Goal: Contribute content

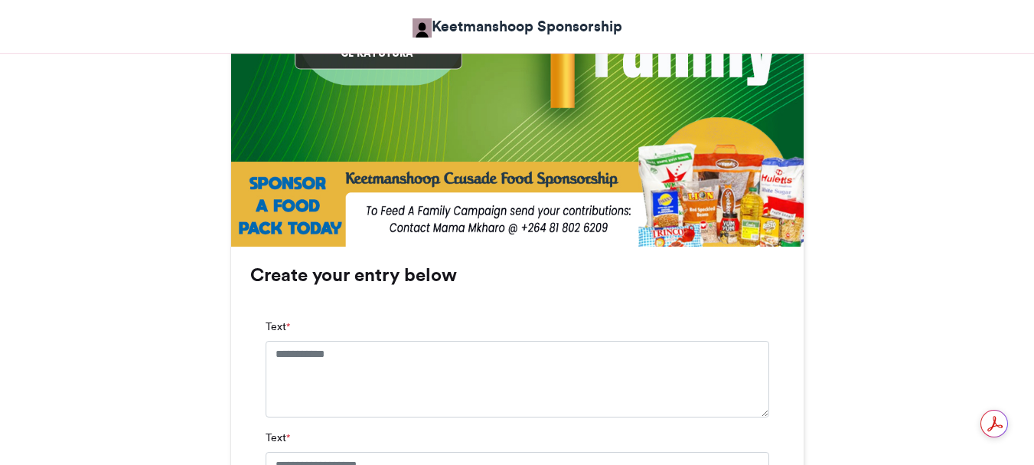
scroll to position [842, 0]
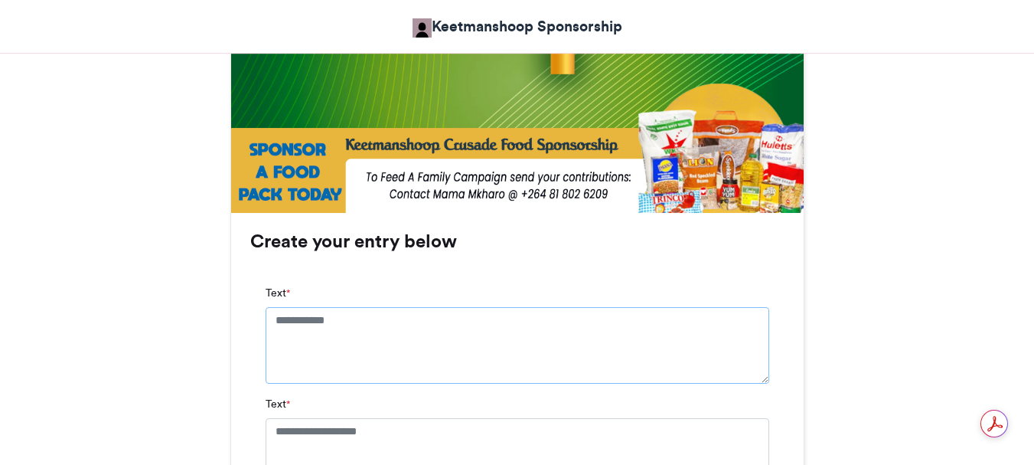
click at [272, 320] on textarea "Text *" at bounding box center [518, 345] width 504 height 77
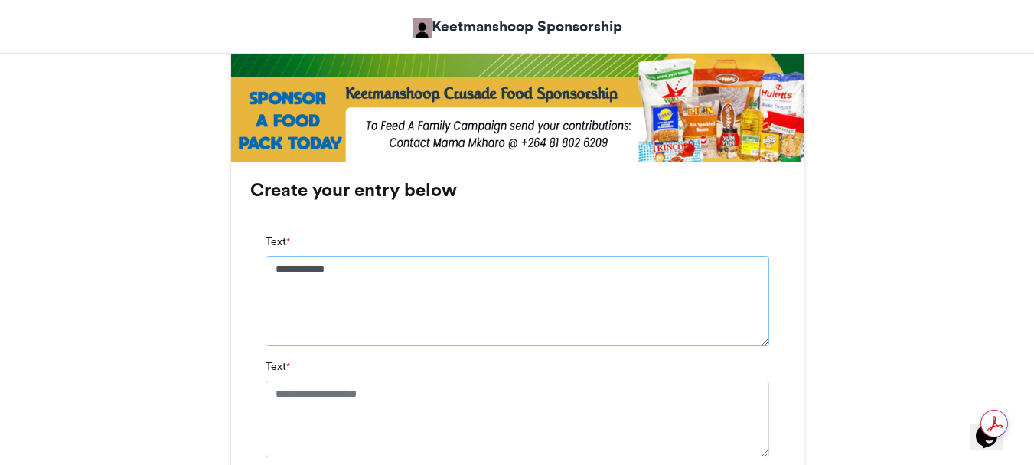
scroll to position [918, 0]
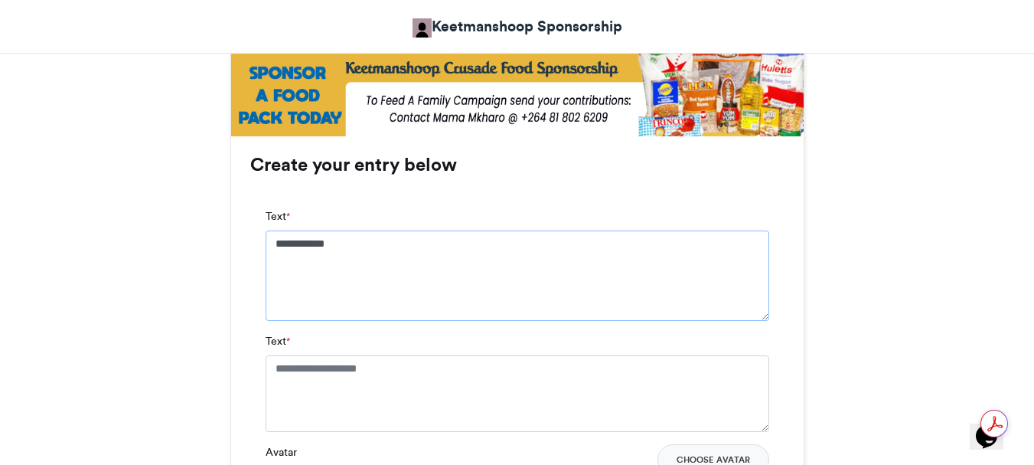
type textarea "**********"
click at [274, 365] on textarea "Text *" at bounding box center [518, 393] width 504 height 77
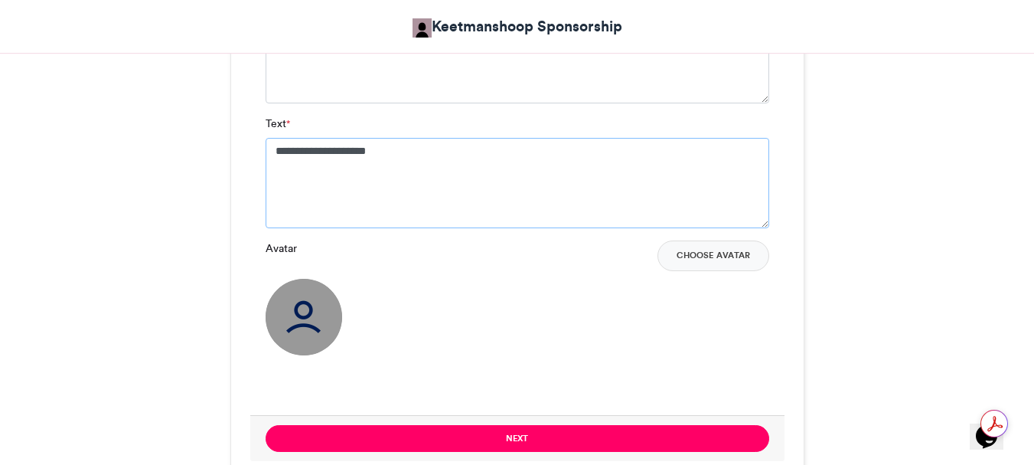
scroll to position [1148, 0]
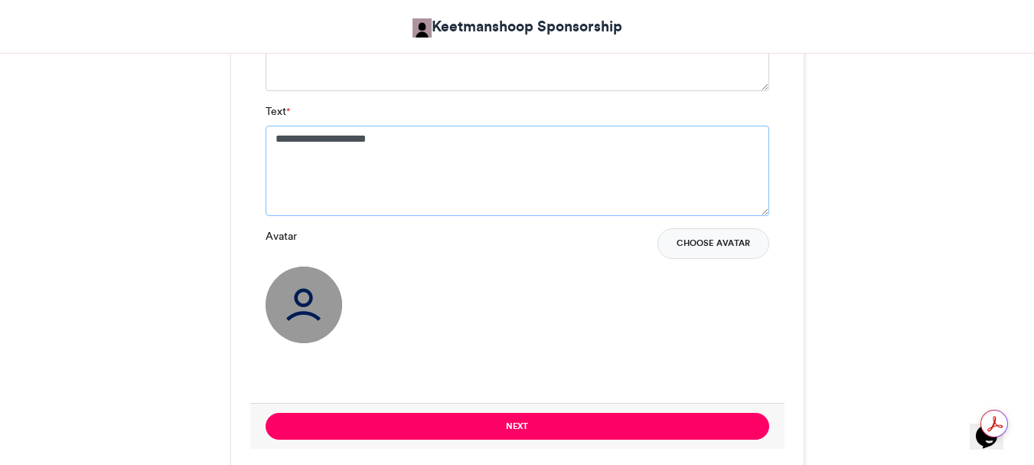
type textarea "**********"
click at [697, 246] on button "Choose Avatar" at bounding box center [713, 243] width 112 height 31
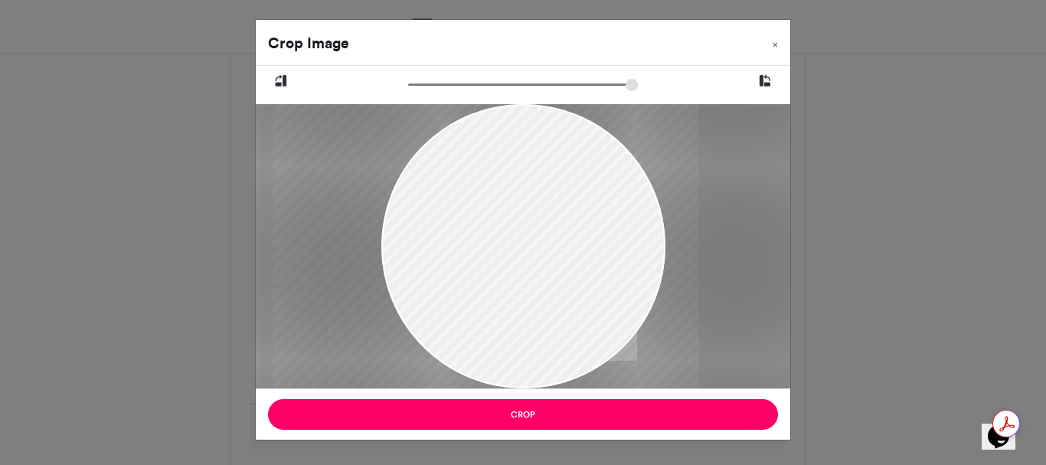
drag, startPoint x: 560, startPoint y: 244, endPoint x: 523, endPoint y: 164, distance: 88.7
click at [523, 164] on div at bounding box center [485, 246] width 426 height 284
drag, startPoint x: 520, startPoint y: 312, endPoint x: 512, endPoint y: 194, distance: 118.9
click at [512, 194] on div at bounding box center [478, 246] width 426 height 284
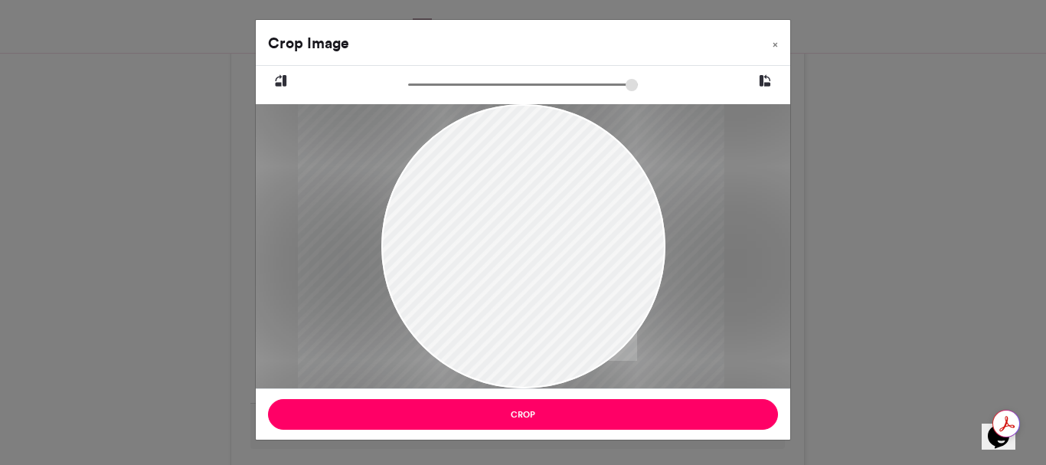
drag, startPoint x: 461, startPoint y: 231, endPoint x: 494, endPoint y: 120, distance: 116.0
click at [494, 120] on div at bounding box center [511, 246] width 426 height 284
type input "******"
drag, startPoint x: 515, startPoint y: 247, endPoint x: 528, endPoint y: 244, distance: 13.4
click at [528, 244] on div at bounding box center [525, 246] width 426 height 284
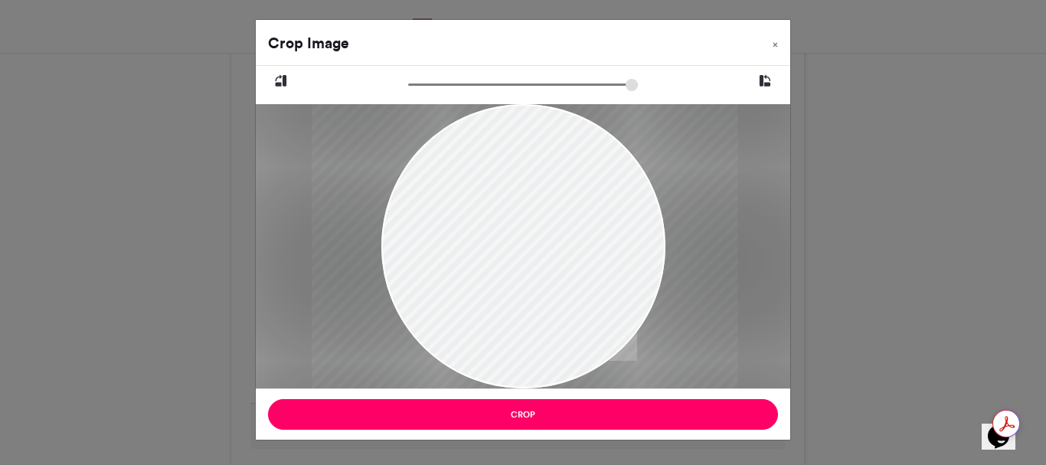
click at [528, 244] on div at bounding box center [525, 246] width 426 height 284
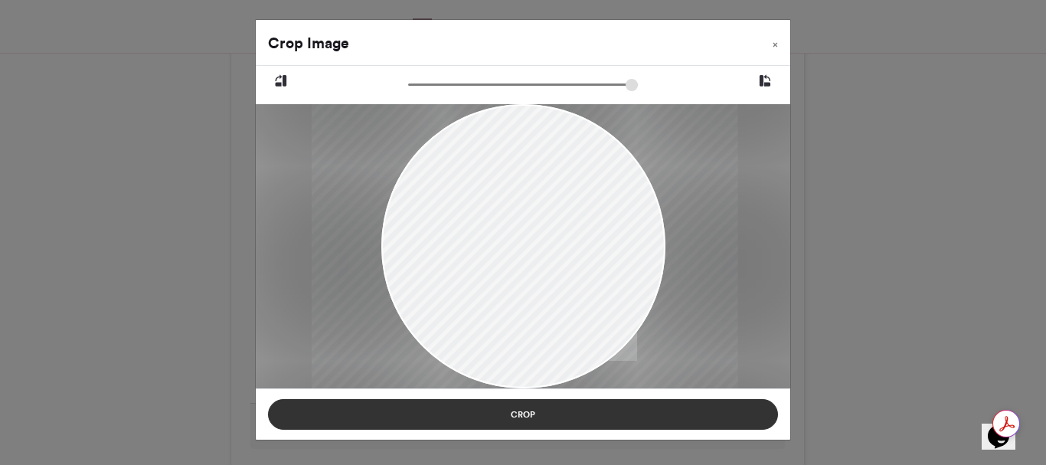
click at [530, 411] on button "Crop" at bounding box center [523, 414] width 510 height 31
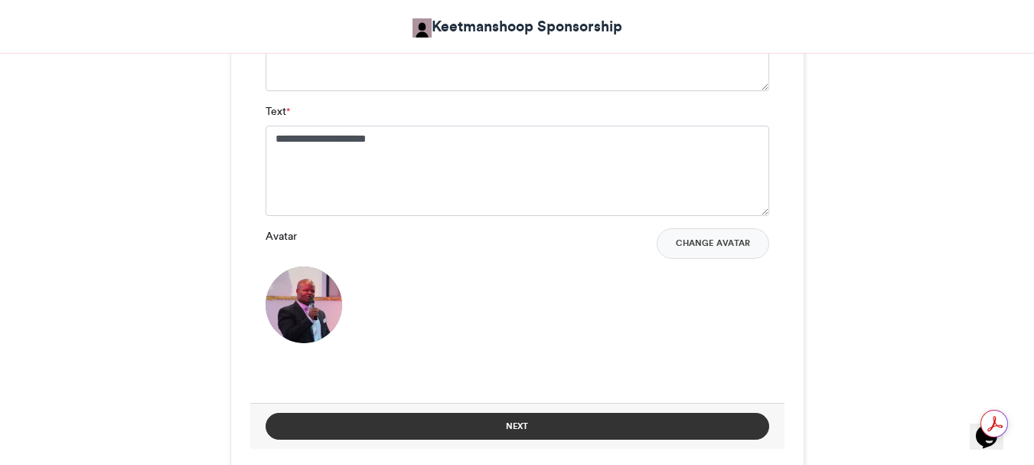
click at [524, 425] on button "Next" at bounding box center [518, 426] width 504 height 27
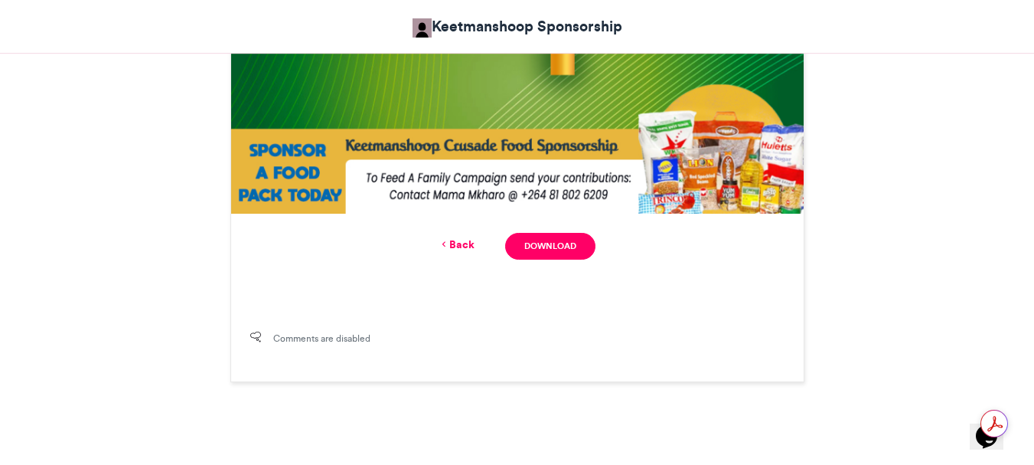
scroll to position [925, 0]
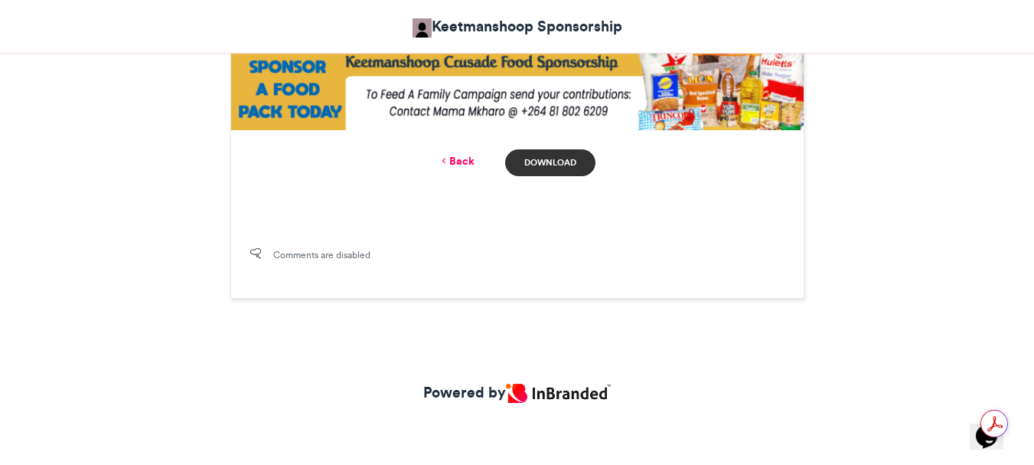
click at [548, 161] on link "Download" at bounding box center [550, 162] width 90 height 27
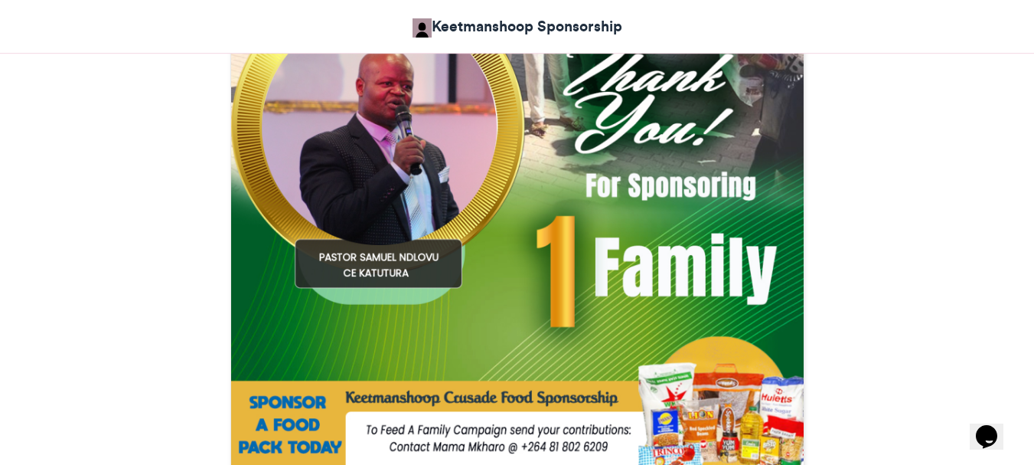
scroll to position [542, 0]
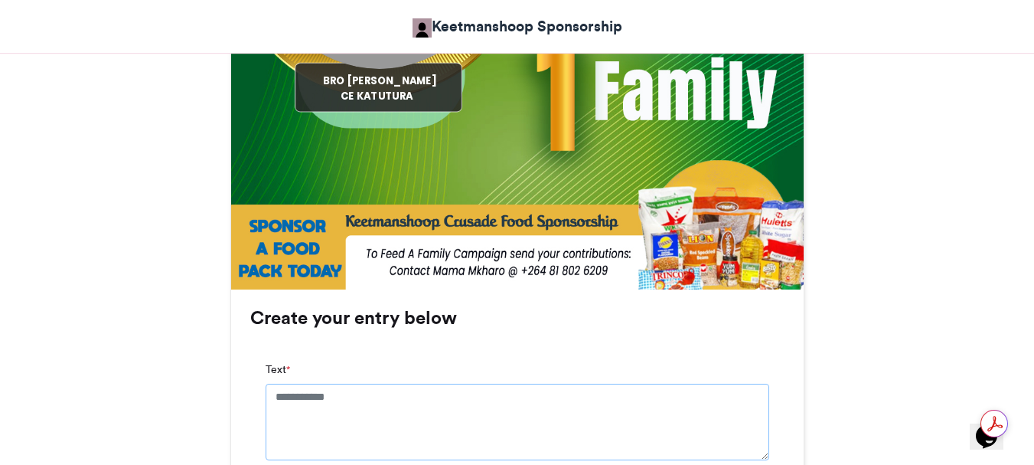
click at [276, 397] on textarea "Text *" at bounding box center [518, 421] width 504 height 77
click at [349, 397] on textarea "**********" at bounding box center [518, 428] width 504 height 90
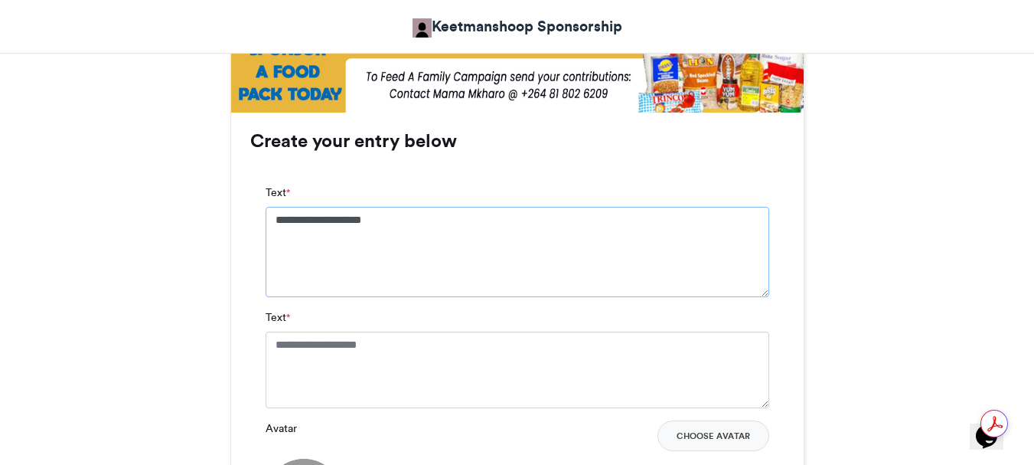
scroll to position [995, 0]
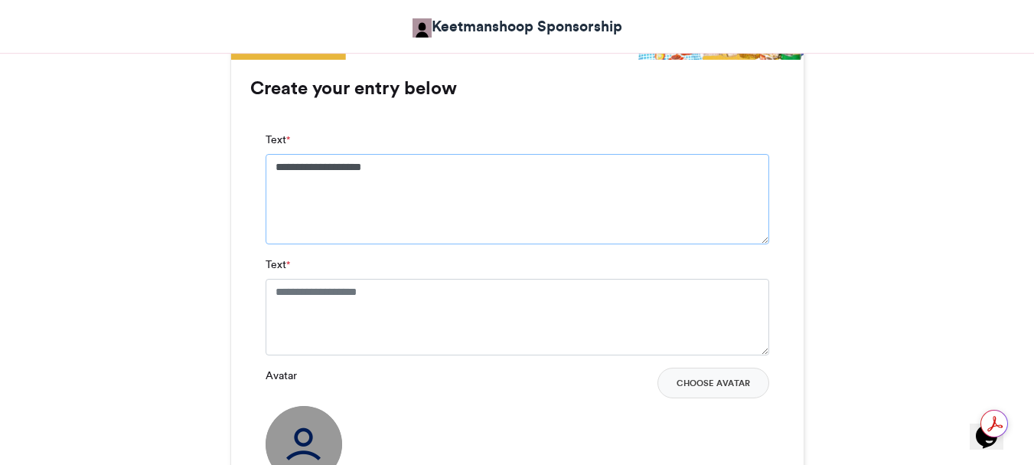
type textarea "**********"
click at [275, 288] on textarea "Text *" at bounding box center [518, 317] width 504 height 77
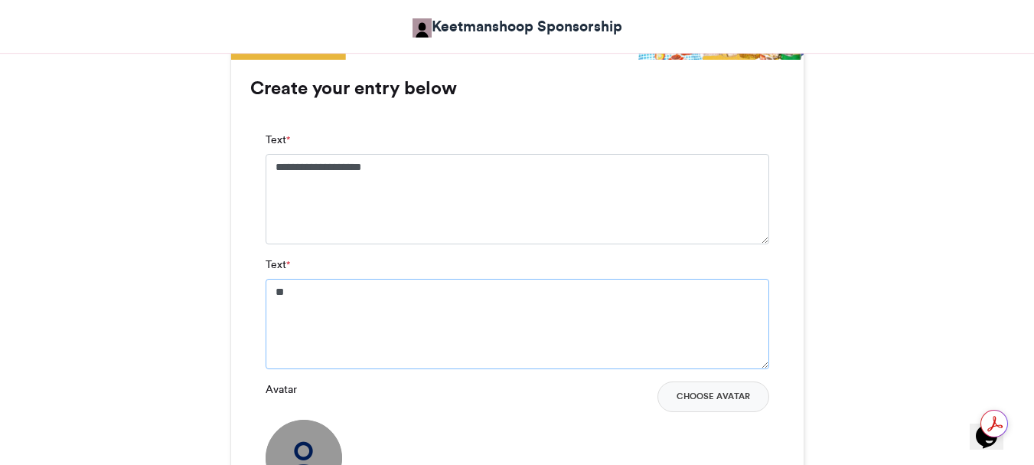
type textarea "*"
click at [325, 293] on textarea "**********" at bounding box center [518, 324] width 504 height 90
type textarea "**********"
click at [697, 396] on button "Choose Avatar" at bounding box center [713, 396] width 112 height 31
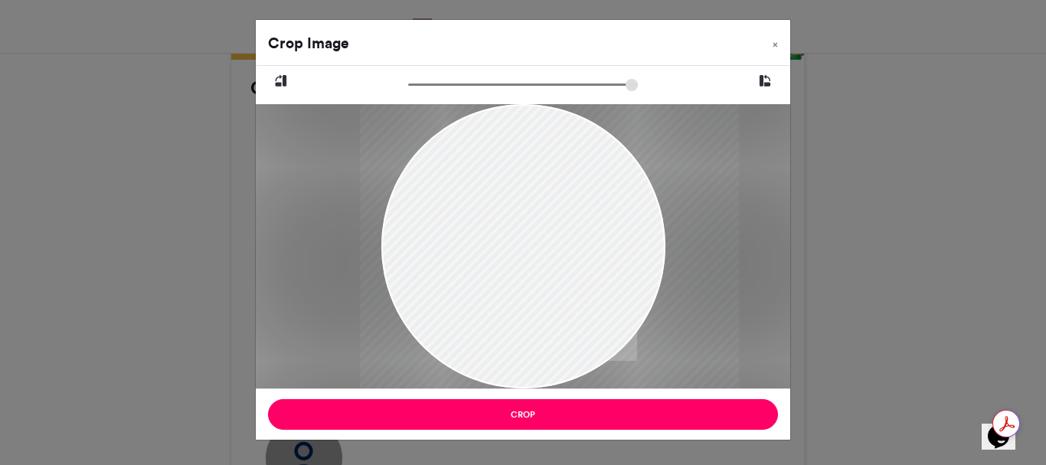
drag, startPoint x: 443, startPoint y: 201, endPoint x: 469, endPoint y: 269, distance: 73.6
click at [469, 269] on div at bounding box center [549, 246] width 379 height 284
click at [470, 270] on div at bounding box center [549, 246] width 379 height 284
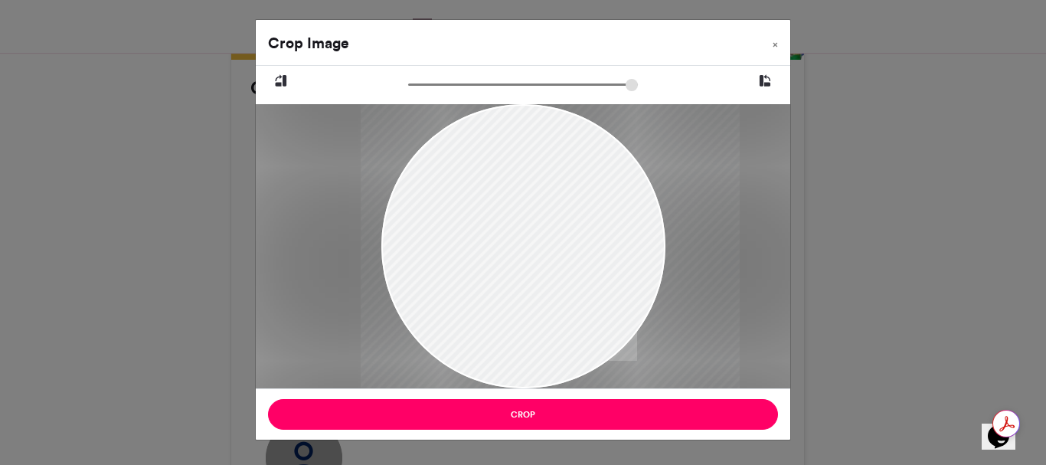
click at [472, 272] on div at bounding box center [549, 246] width 379 height 284
click at [475, 274] on div at bounding box center [549, 246] width 379 height 284
type input "******"
drag, startPoint x: 585, startPoint y: 248, endPoint x: 559, endPoint y: 259, distance: 28.4
click at [559, 259] on div at bounding box center [526, 246] width 379 height 284
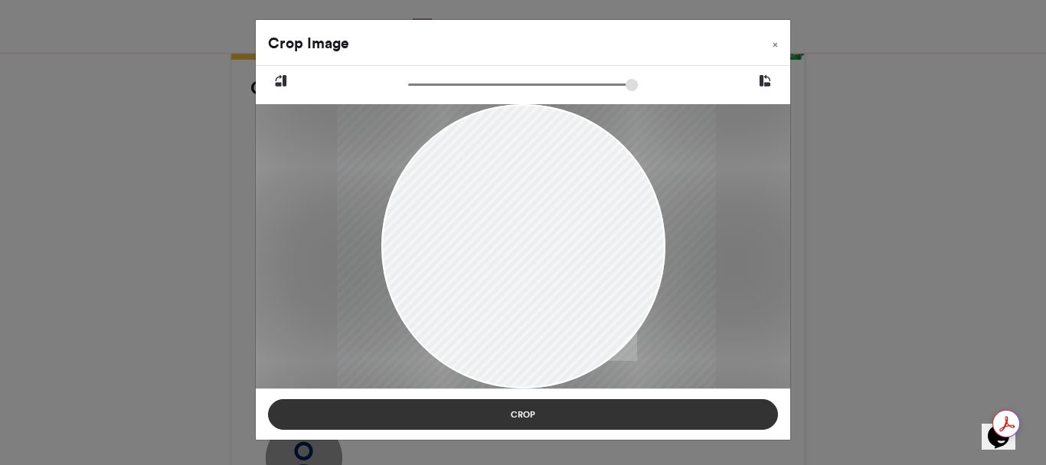
click at [526, 418] on button "Crop" at bounding box center [523, 414] width 510 height 31
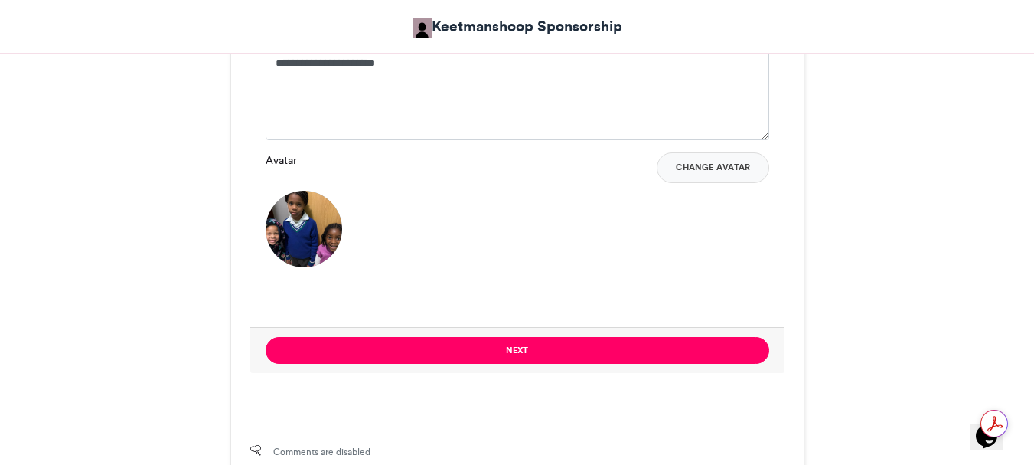
scroll to position [1225, 0]
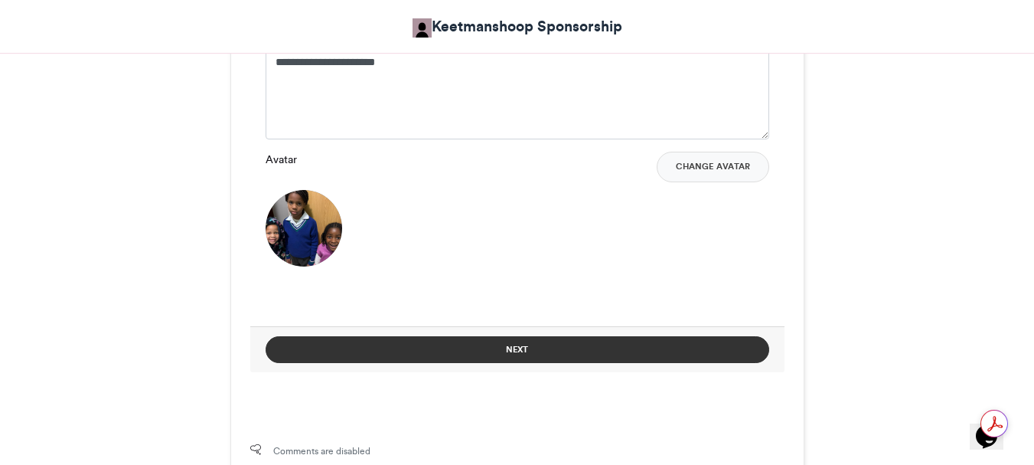
click at [511, 347] on button "Next" at bounding box center [518, 349] width 504 height 27
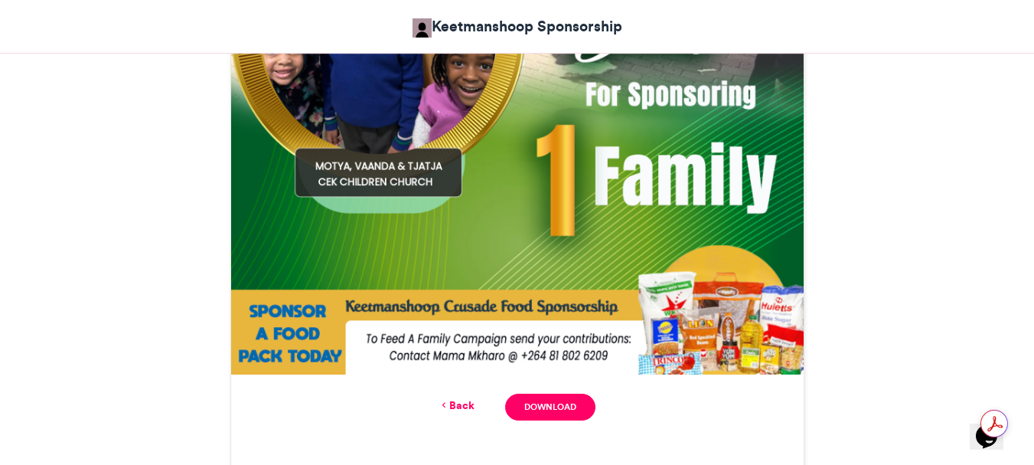
scroll to position [761, 0]
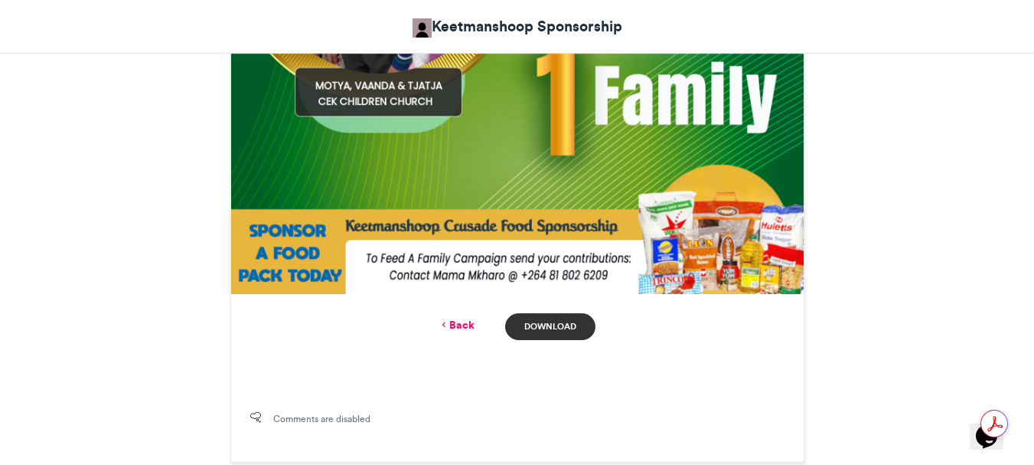
click at [541, 327] on link "Download" at bounding box center [550, 326] width 90 height 27
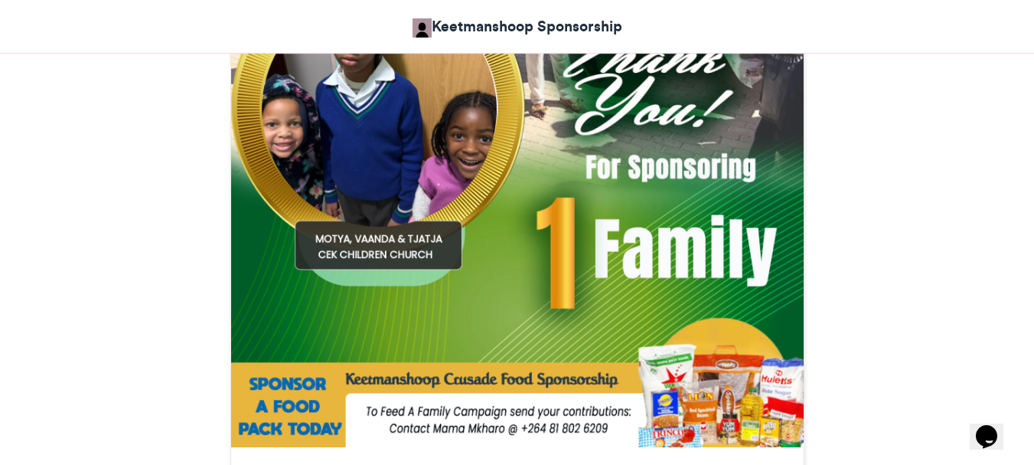
scroll to position [531, 0]
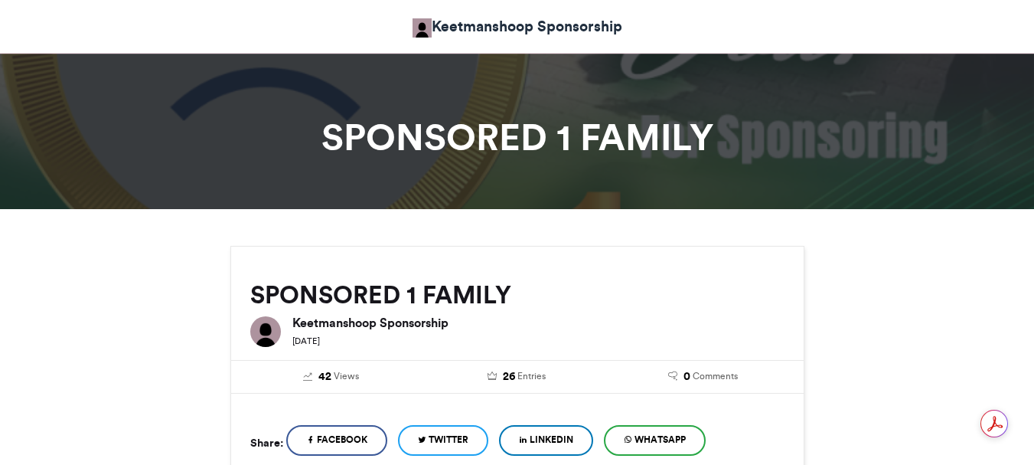
scroll to position [995, 0]
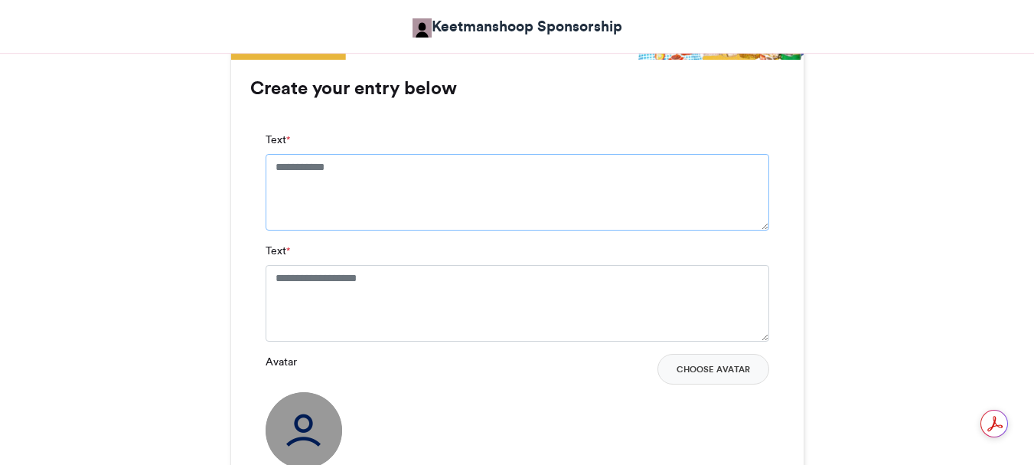
click at [275, 164] on textarea "Text *" at bounding box center [518, 192] width 504 height 77
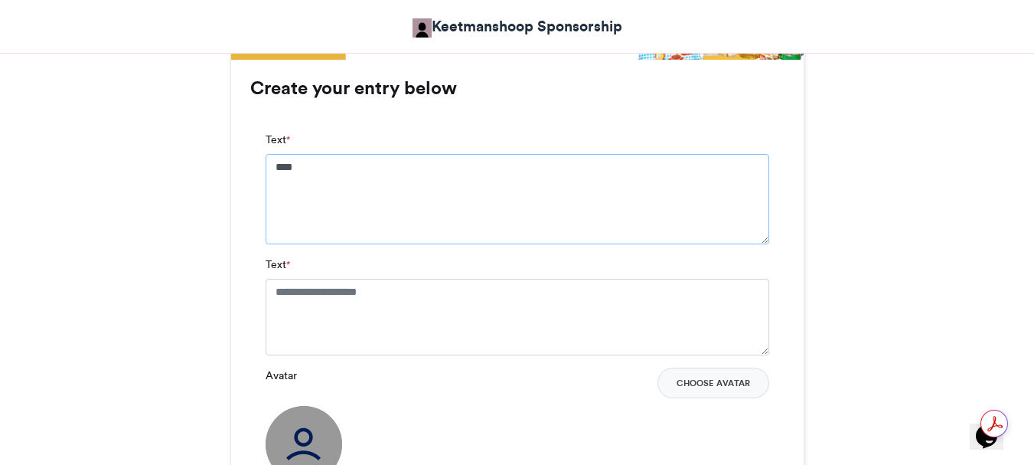
scroll to position [0, 0]
type textarea "**********"
click at [274, 288] on textarea "Text *" at bounding box center [518, 317] width 504 height 77
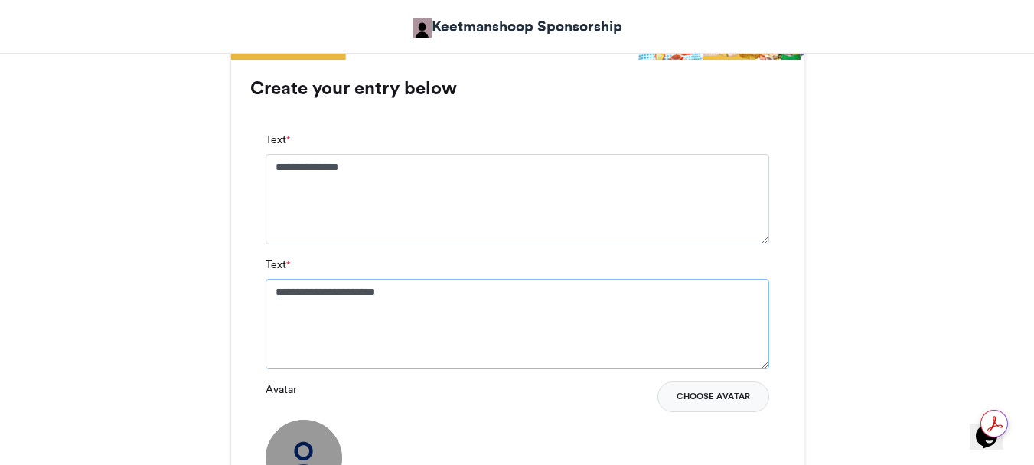
type textarea "**********"
click at [719, 396] on button "Choose Avatar" at bounding box center [713, 396] width 112 height 31
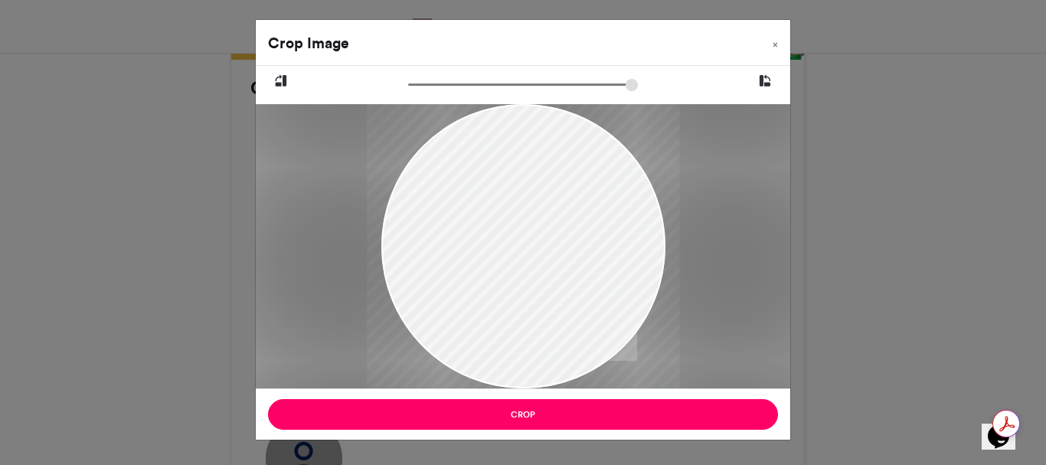
type input "******"
drag, startPoint x: 527, startPoint y: 191, endPoint x: 548, endPoint y: 237, distance: 51.1
click at [548, 237] on div at bounding box center [523, 293] width 284 height 426
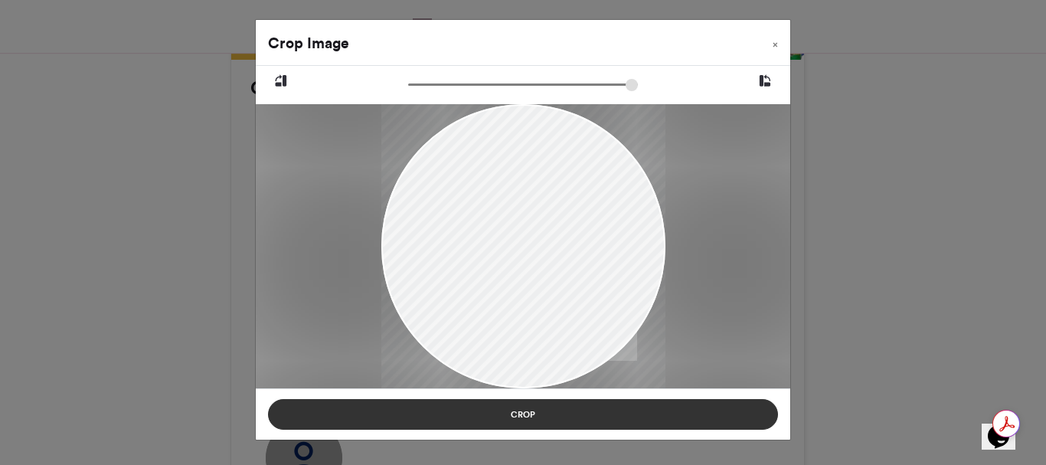
click at [523, 409] on button "Crop" at bounding box center [523, 414] width 510 height 31
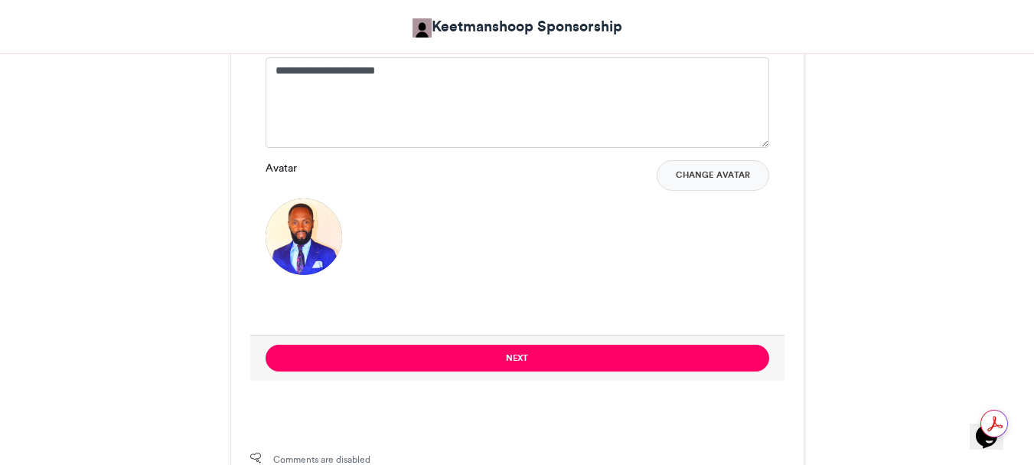
scroll to position [1225, 0]
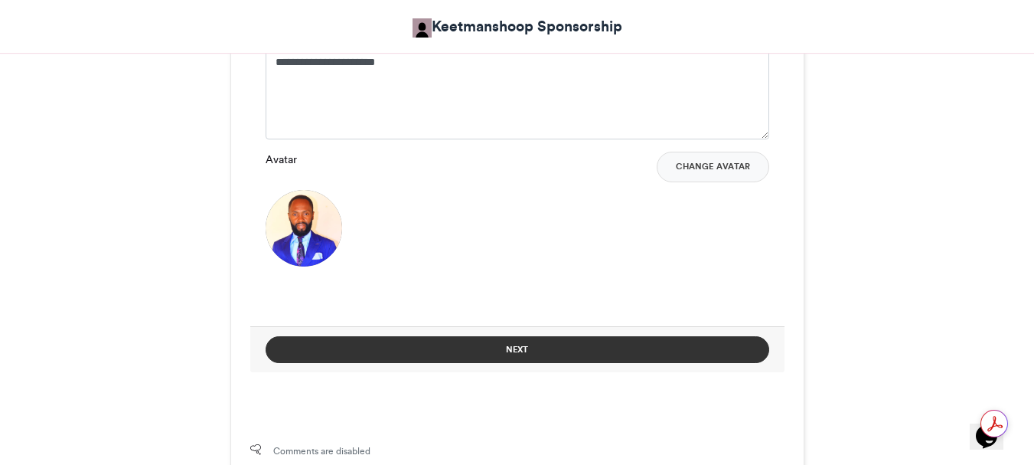
click at [517, 346] on button "Next" at bounding box center [518, 349] width 504 height 27
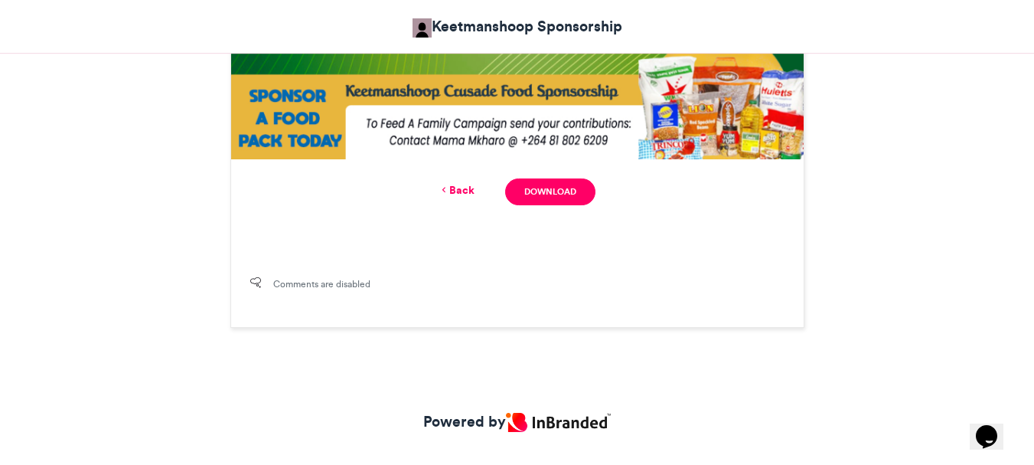
scroll to position [925, 0]
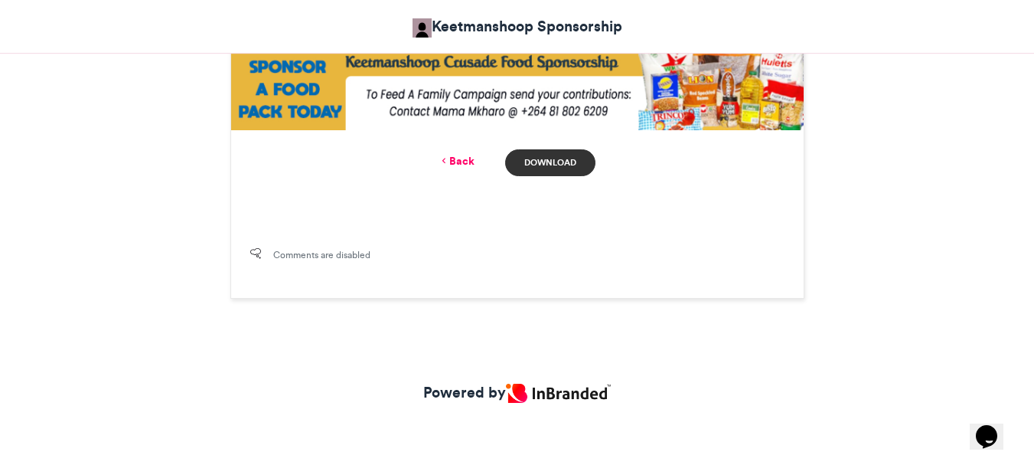
click at [547, 160] on link "Download" at bounding box center [550, 162] width 90 height 27
